Goal: Task Accomplishment & Management: Manage account settings

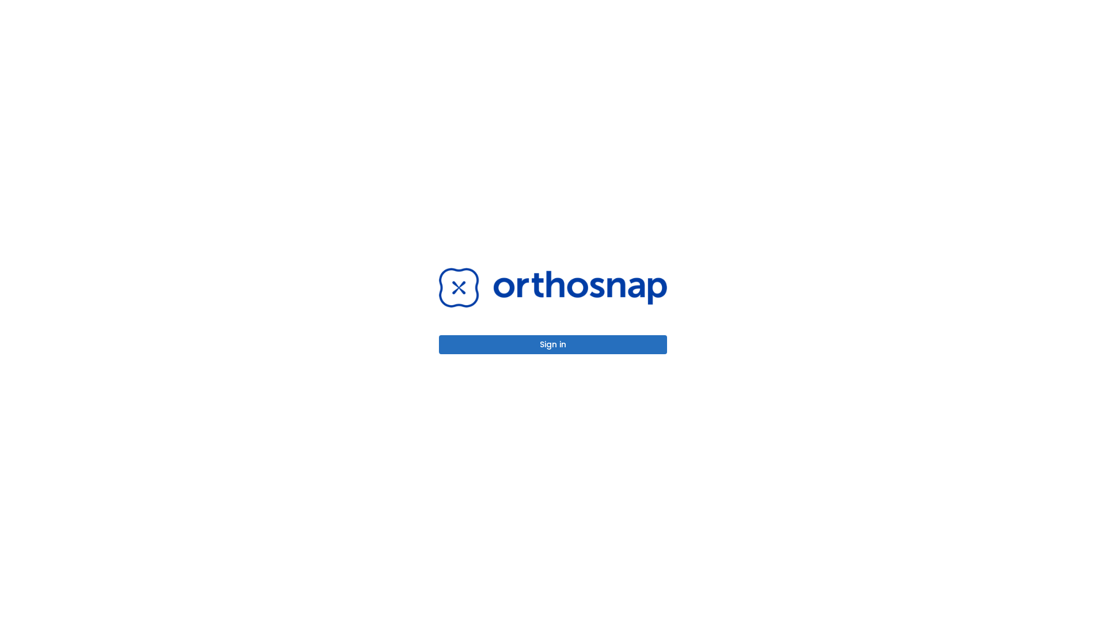
click at [553, 344] on button "Sign in" at bounding box center [553, 344] width 228 height 19
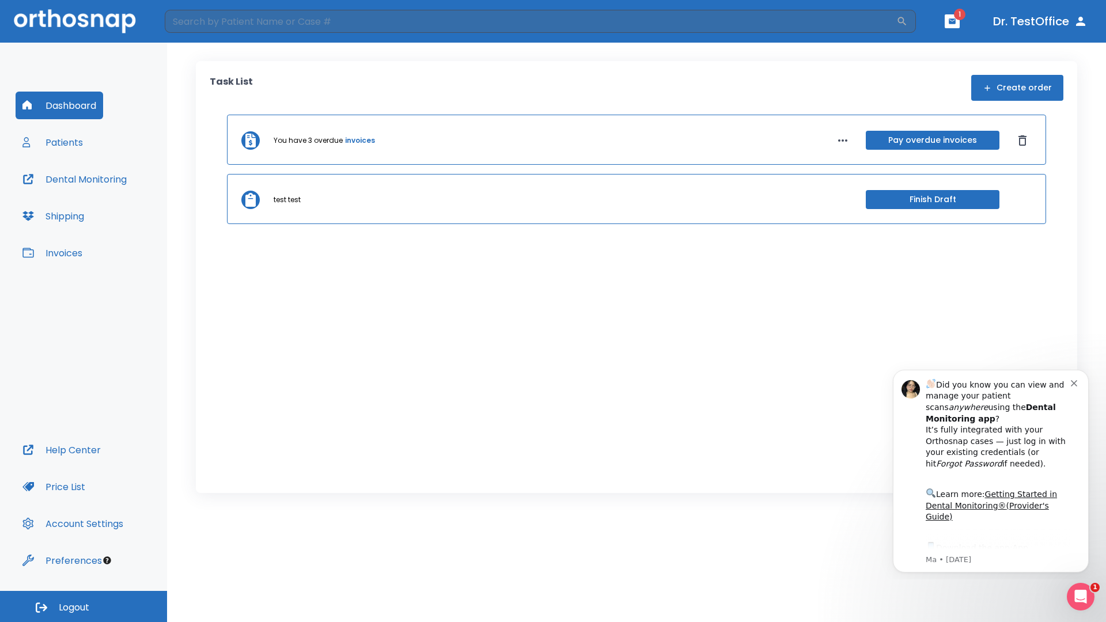
click at [84, 606] on span "Logout" at bounding box center [74, 607] width 31 height 13
